Goal: Find specific page/section

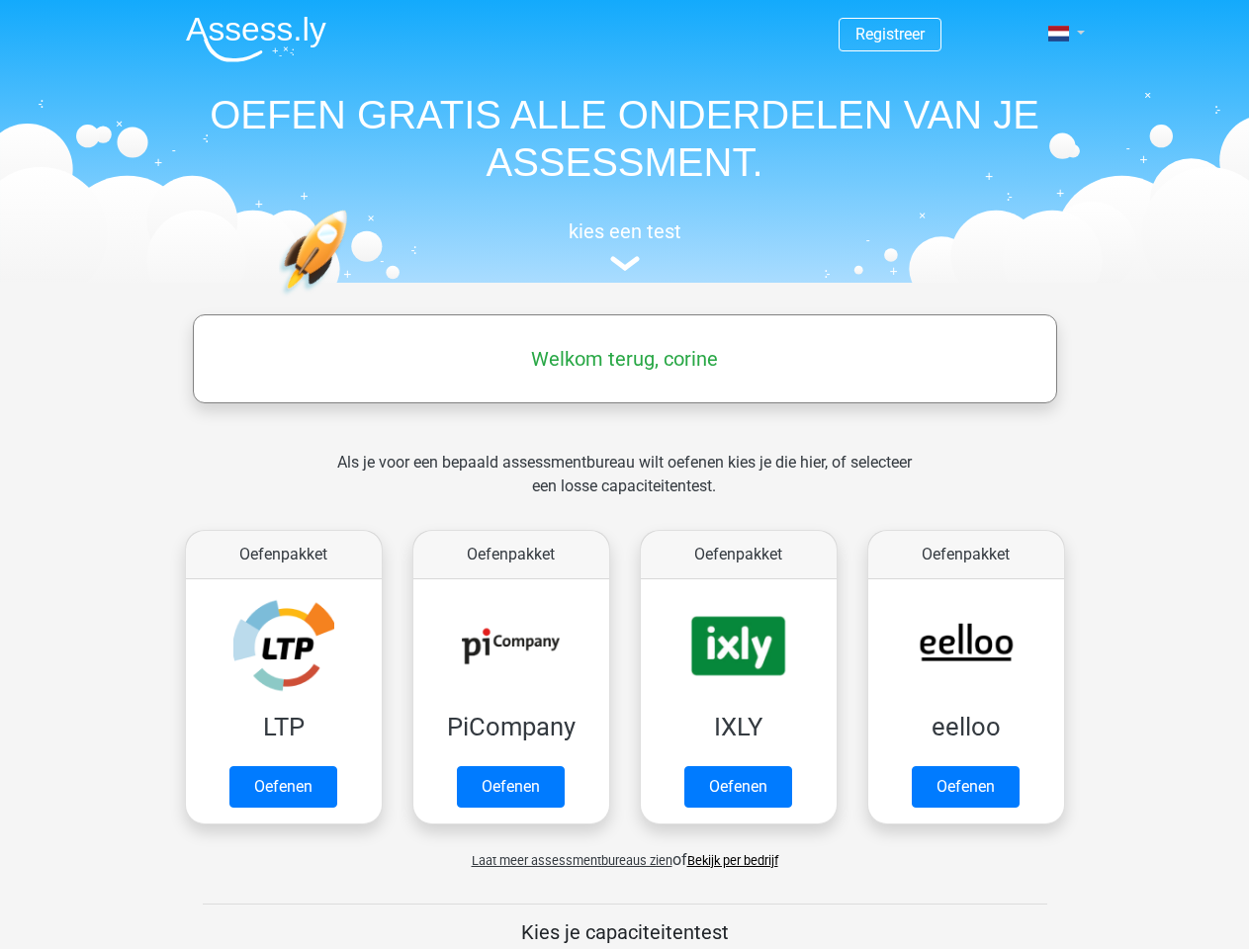
click at [1060, 34] on span at bounding box center [1058, 34] width 21 height 16
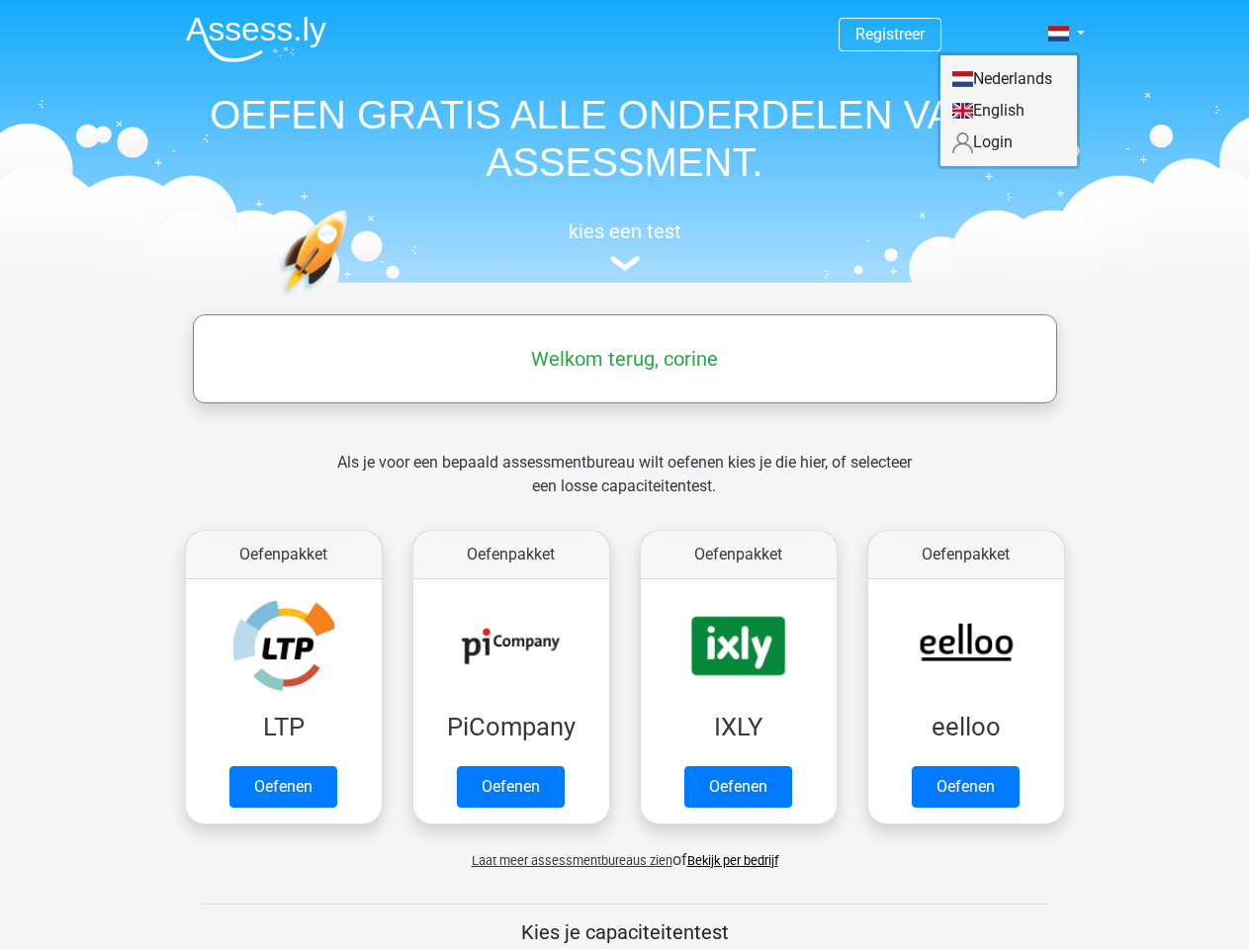
click at [567, 860] on span "Laat meer assessmentbureaus zien" at bounding box center [572, 860] width 201 height 15
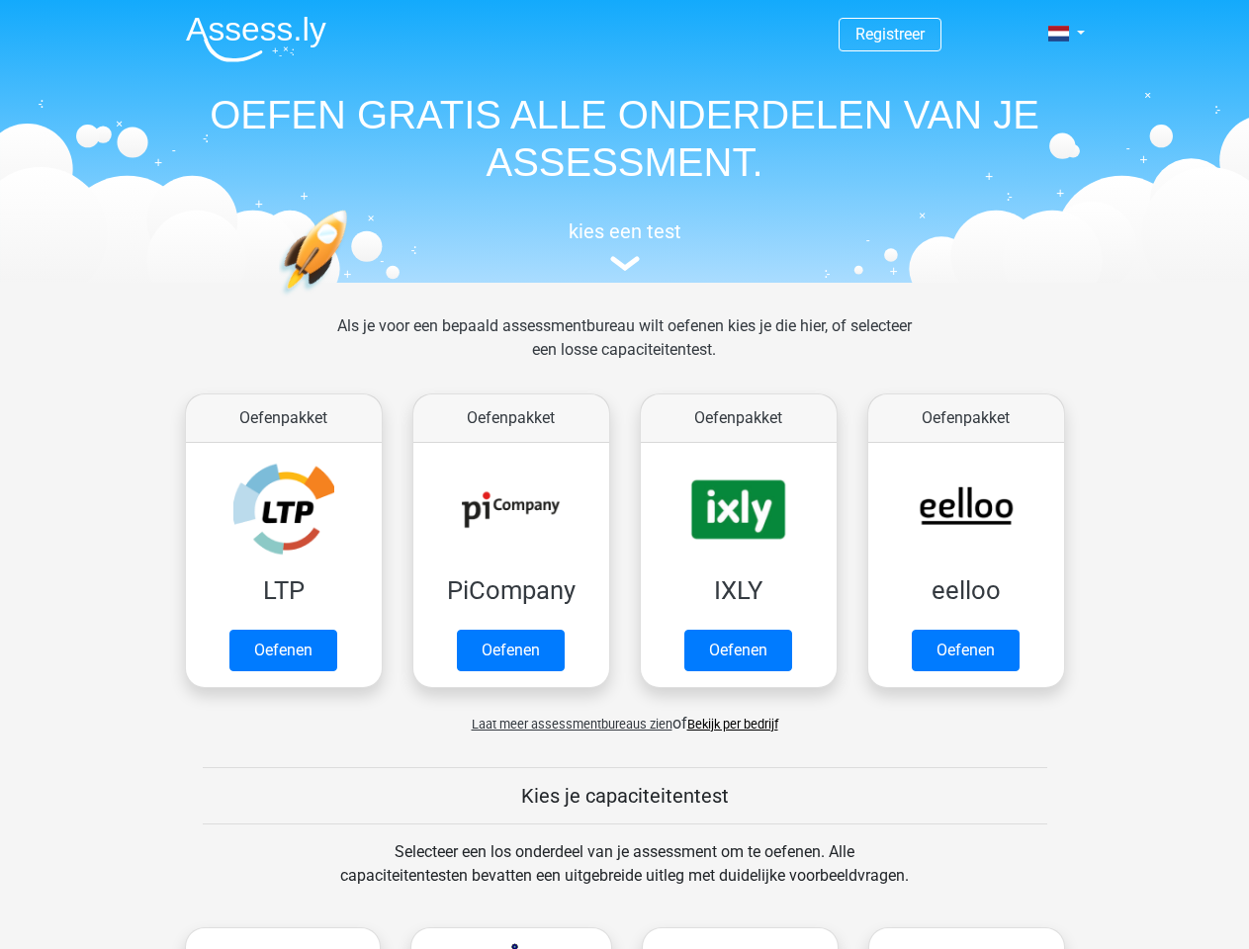
click at [1060, 34] on span at bounding box center [1058, 34] width 21 height 16
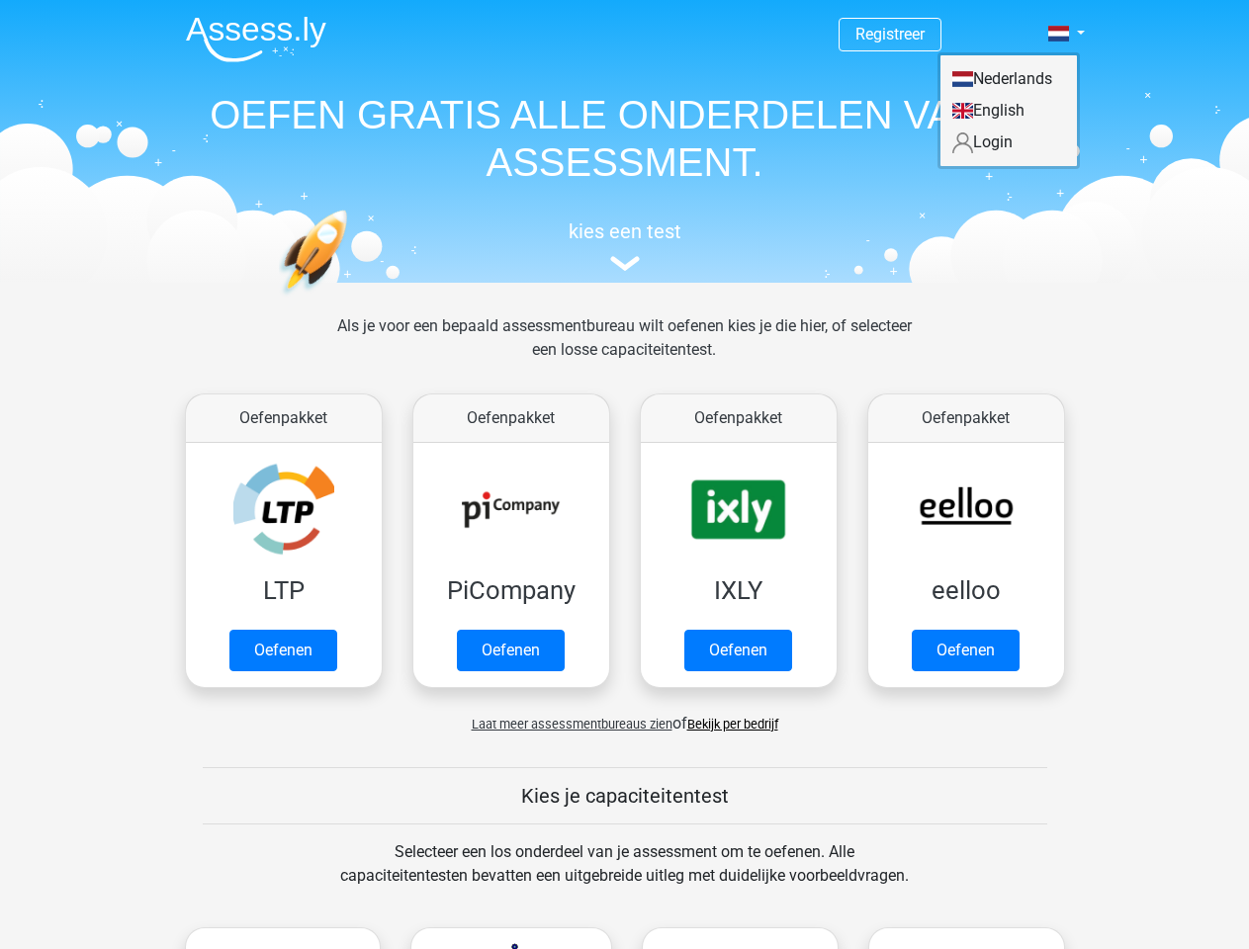
click at [567, 724] on span "Laat meer assessmentbureaus zien" at bounding box center [572, 724] width 201 height 15
